Goal: Book appointment/travel/reservation

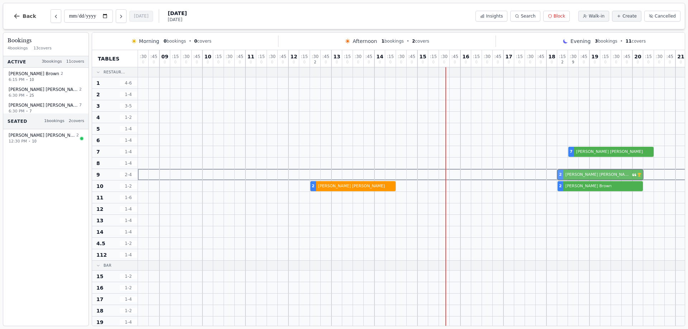
drag, startPoint x: 576, startPoint y: 267, endPoint x: 565, endPoint y: 177, distance: 90.6
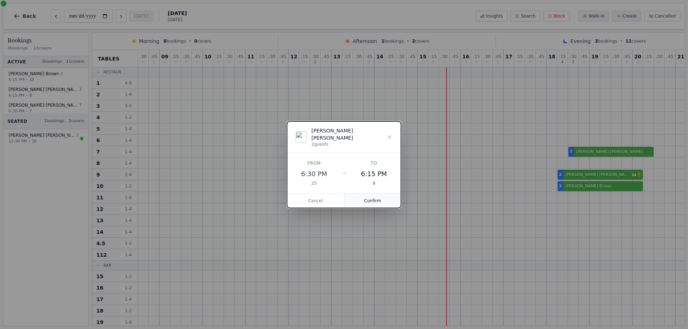
click at [368, 194] on button "Confirm" at bounding box center [372, 201] width 57 height 14
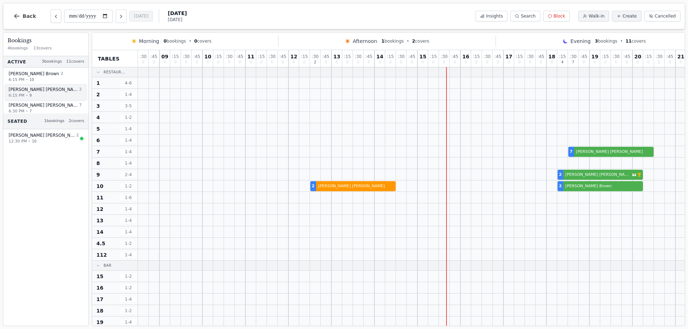
click at [34, 92] on span "[PERSON_NAME]" at bounding box center [43, 90] width 69 height 6
select select "****"
select select "*"
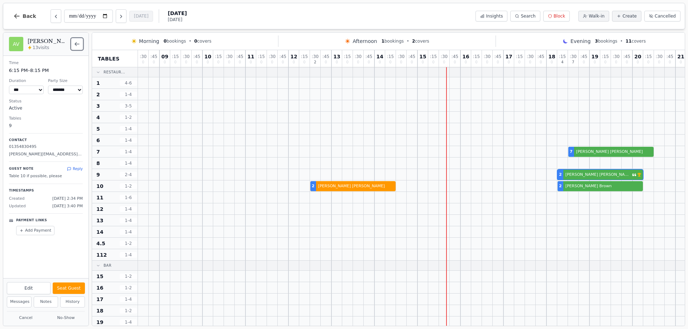
drag, startPoint x: 76, startPoint y: 44, endPoint x: 156, endPoint y: 82, distance: 89.1
click at [76, 44] on icon "Back to bookings list" at bounding box center [77, 44] width 6 height 6
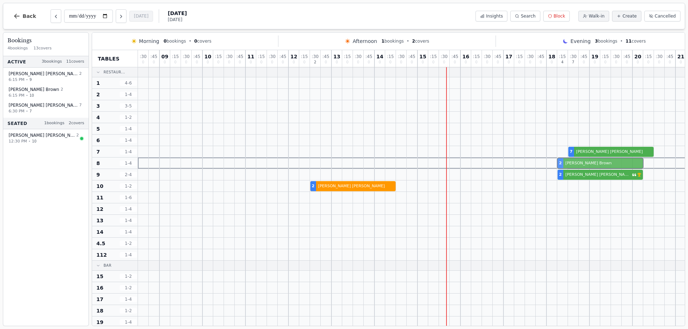
drag, startPoint x: 568, startPoint y: 187, endPoint x: 564, endPoint y: 166, distance: 21.2
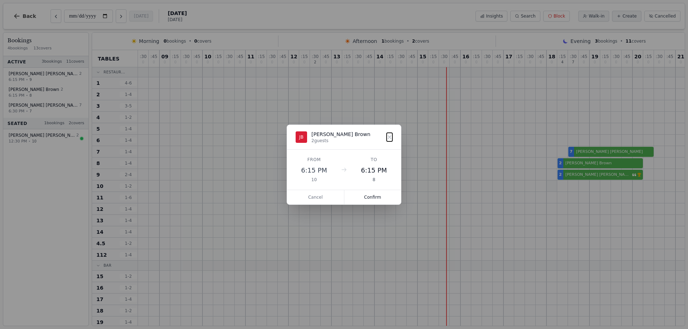
drag, startPoint x: 379, startPoint y: 200, endPoint x: 554, endPoint y: 190, distance: 175.6
click at [382, 200] on button "Confirm" at bounding box center [372, 197] width 57 height 14
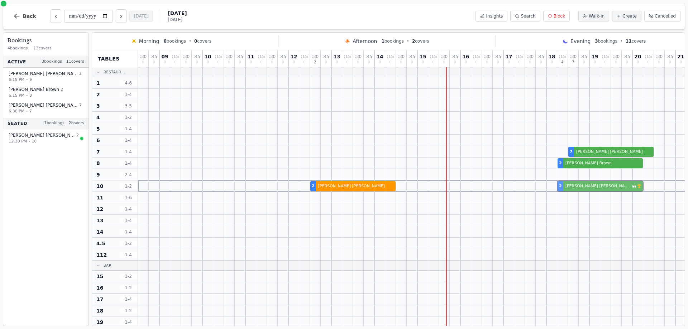
drag, startPoint x: 566, startPoint y: 180, endPoint x: 452, endPoint y: 162, distance: 116.2
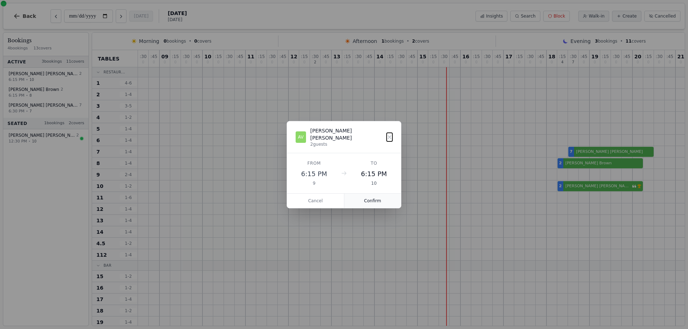
drag, startPoint x: 374, startPoint y: 197, endPoint x: 584, endPoint y: 193, distance: 210.0
click at [374, 197] on button "Confirm" at bounding box center [372, 201] width 57 height 14
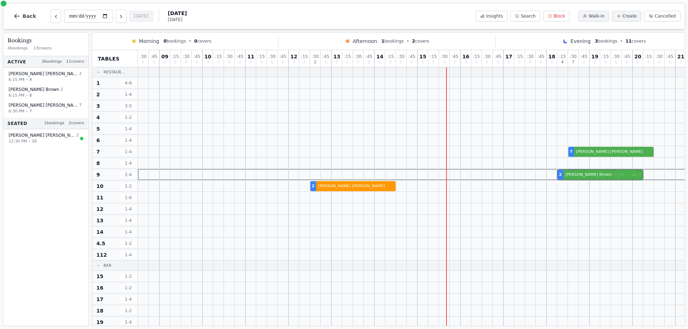
drag, startPoint x: 563, startPoint y: 163, endPoint x: 563, endPoint y: 174, distance: 10.8
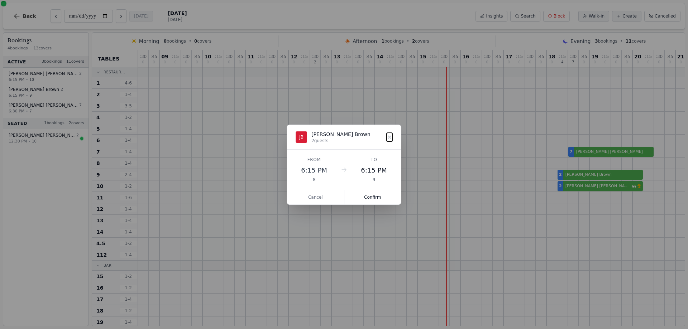
drag, startPoint x: 366, startPoint y: 197, endPoint x: 230, endPoint y: 13, distance: 229.1
click at [367, 197] on button "Confirm" at bounding box center [372, 197] width 57 height 14
